Goal: Information Seeking & Learning: Learn about a topic

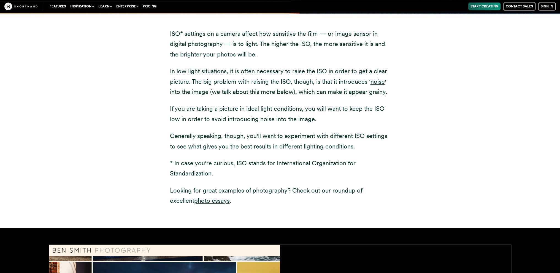
scroll to position [688, 0]
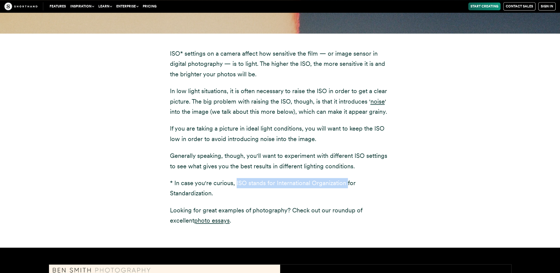
drag, startPoint x: 235, startPoint y: 184, endPoint x: 345, endPoint y: 186, distance: 109.9
click at [345, 186] on p "* In case you're curious, ISO stands for International Organization for Standar…" at bounding box center [280, 188] width 220 height 21
click at [234, 181] on p "* In case you're curious, ISO stands for International Organization for Standar…" at bounding box center [280, 188] width 220 height 21
drag, startPoint x: 234, startPoint y: 181, endPoint x: 238, endPoint y: 198, distance: 17.8
click at [238, 198] on p "* In case you're curious, ISO stands for International Organization for Standar…" at bounding box center [280, 188] width 220 height 21
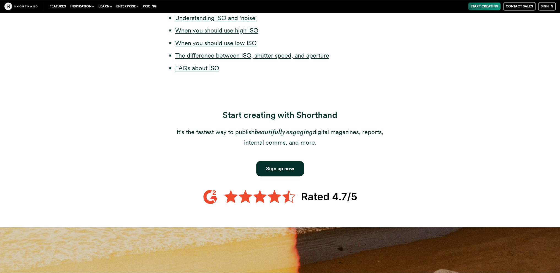
scroll to position [193, 0]
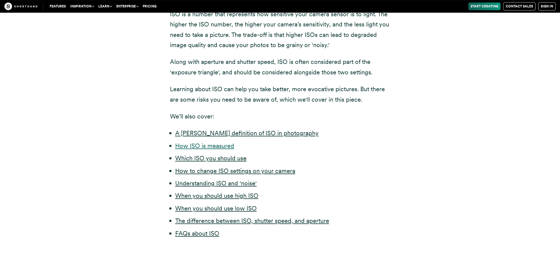
click at [206, 143] on link "How ISO is measured" at bounding box center [204, 145] width 59 height 7
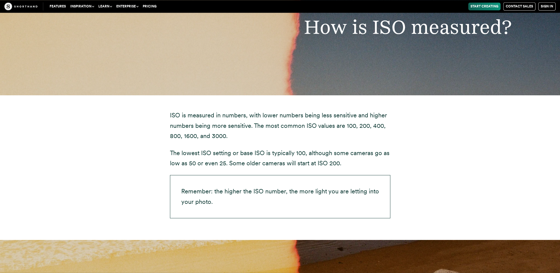
scroll to position [1149, 0]
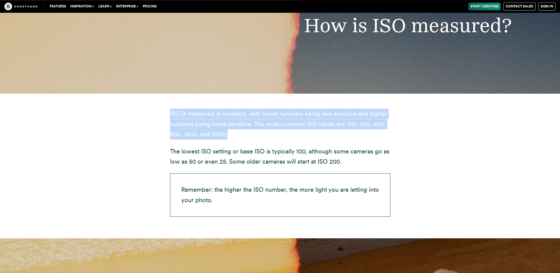
drag, startPoint x: 162, startPoint y: 113, endPoint x: 239, endPoint y: 137, distance: 80.5
click at [239, 137] on div "ISO is measured in numbers, with lower numbers being less sensitive and higher …" at bounding box center [280, 165] width 242 height 145
copy p "ISO is measured in numbers, with lower numbers being less sensitive and higher …"
click at [138, 105] on div "ISO is measured in numbers, with lower numbers being less sensitive and higher …" at bounding box center [280, 165] width 485 height 145
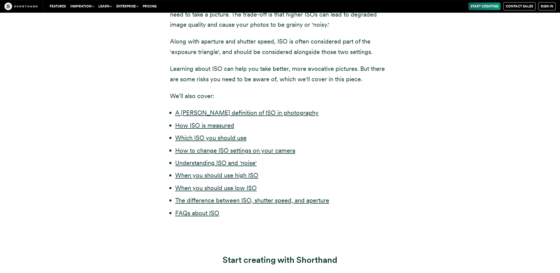
scroll to position [241, 0]
